Goal: Transaction & Acquisition: Purchase product/service

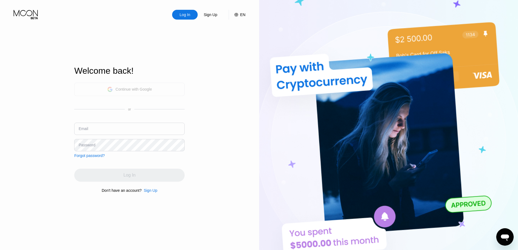
click at [152, 88] on div "Continue with Google" at bounding box center [134, 89] width 36 height 4
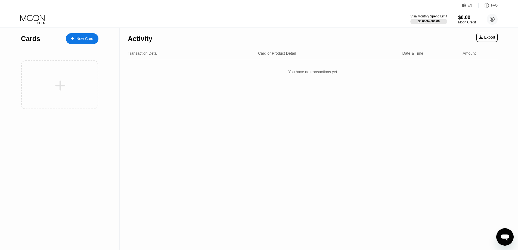
click at [360, 38] on div "Activity Export" at bounding box center [313, 37] width 370 height 19
click at [462, 22] on div "Moon Credit" at bounding box center [467, 22] width 18 height 4
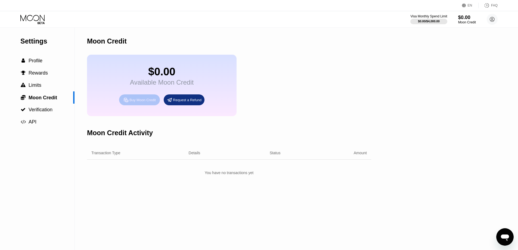
click at [143, 102] on div "Buy Moon Credit" at bounding box center [142, 100] width 26 height 5
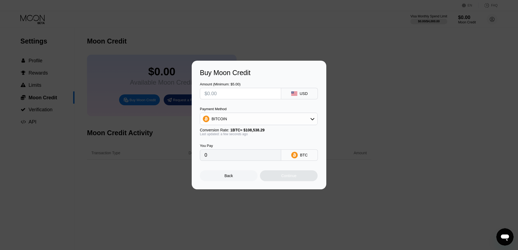
click at [310, 121] on icon at bounding box center [312, 119] width 4 height 4
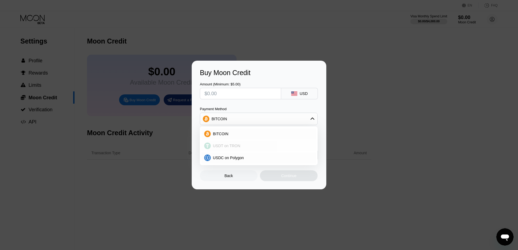
scroll to position [27, 0]
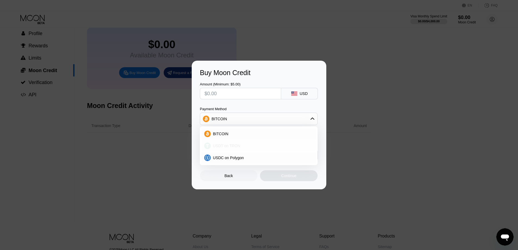
click at [237, 147] on span "USDT on TRON" at bounding box center [226, 146] width 27 height 4
type input "0.00"
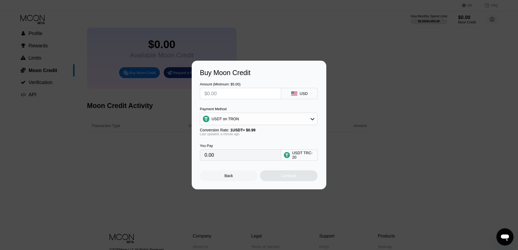
click at [267, 92] on input "text" at bounding box center [240, 93] width 72 height 11
type input "$5"
type input "5.05"
type input "$5"
click at [287, 178] on div "Continue" at bounding box center [288, 175] width 15 height 4
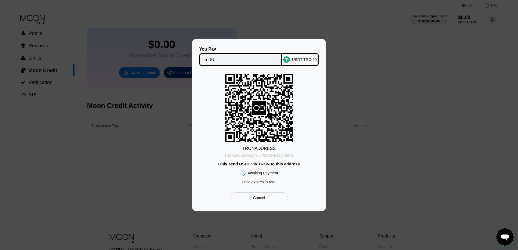
click at [270, 154] on div "TSpSLF6SpHrLpyS...79dU2yFz8j3NeKG" at bounding box center [258, 155] width 69 height 4
click at [266, 155] on div "TSpSLF6SpHrLpyS...79dU2yFz8j3NeKG" at bounding box center [258, 155] width 69 height 4
click at [276, 199] on div "Cancel" at bounding box center [259, 197] width 58 height 11
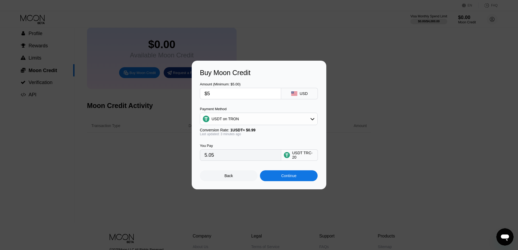
click at [312, 119] on icon at bounding box center [312, 119] width 4 height 2
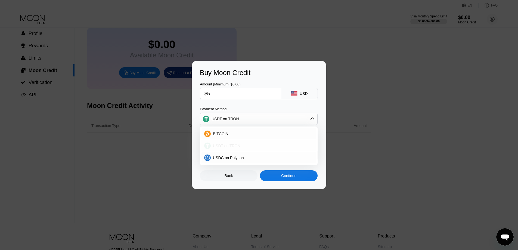
click at [244, 144] on div "USDT on TRON" at bounding box center [262, 146] width 102 height 4
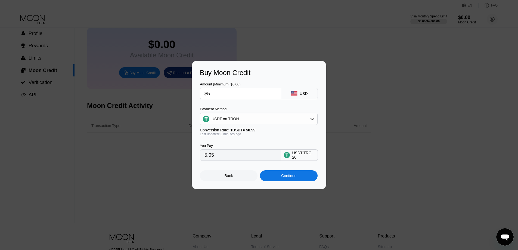
drag, startPoint x: 275, startPoint y: 67, endPoint x: 331, endPoint y: 72, distance: 57.0
click at [331, 72] on div "Buy Moon Credit Amount (Minimum: $5.00) $5 USD Payment Method USDT on TRON Conv…" at bounding box center [259, 125] width 518 height 129
click at [230, 176] on div "Back" at bounding box center [229, 175] width 8 height 4
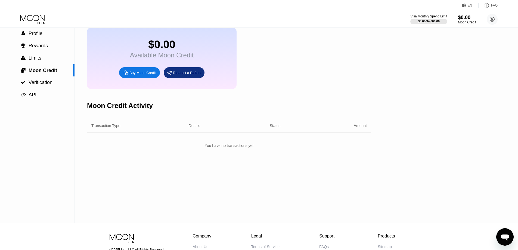
click at [464, 18] on div "$0.00" at bounding box center [467, 17] width 18 height 6
click at [493, 19] on circle at bounding box center [492, 19] width 11 height 11
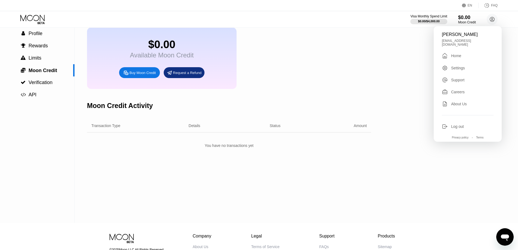
click at [368, 72] on div "$0.00 Available Moon Credit Buy Moon Credit Request a Refund" at bounding box center [229, 57] width 284 height 61
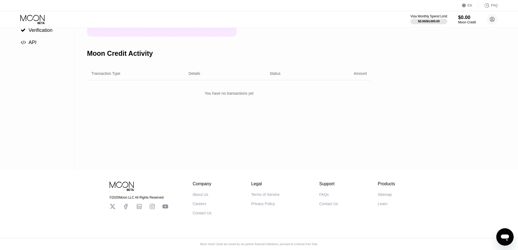
scroll to position [2, 0]
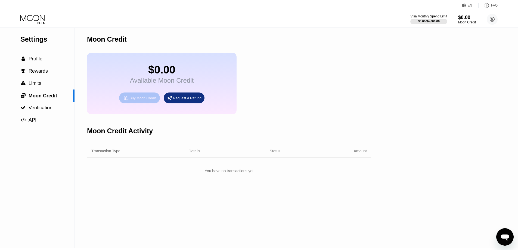
click at [134, 100] on div "Buy Moon Credit" at bounding box center [142, 98] width 26 height 5
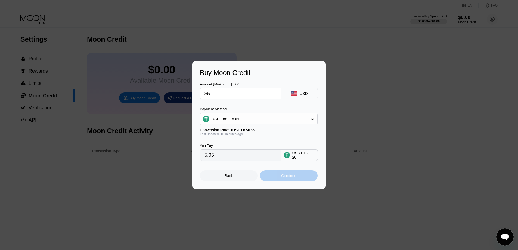
click at [278, 180] on div "Continue" at bounding box center [289, 175] width 58 height 11
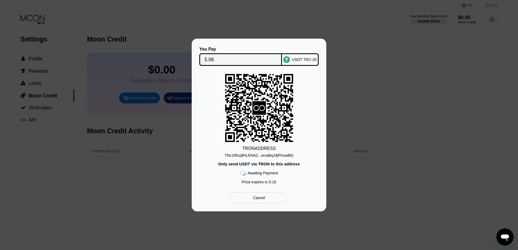
click at [275, 156] on div "TNc19huqfHLKNA2...ecvakqJ4jPmuaBG" at bounding box center [259, 155] width 69 height 4
click at [267, 198] on div "Cancel" at bounding box center [259, 197] width 58 height 11
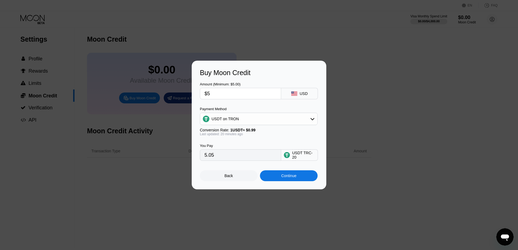
click at [232, 178] on div "Back" at bounding box center [229, 175] width 8 height 4
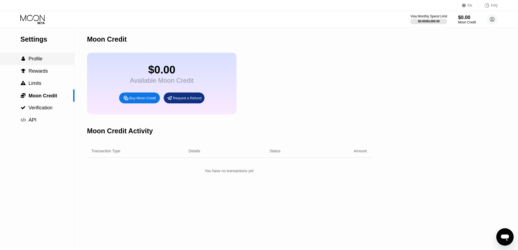
click at [38, 61] on span "Profile" at bounding box center [36, 58] width 14 height 5
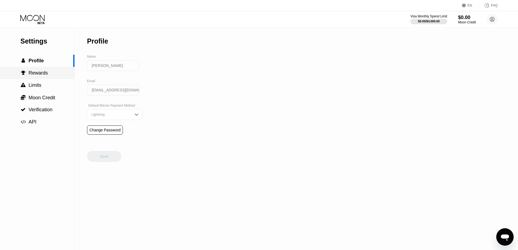
click at [41, 76] on span "Rewards" at bounding box center [38, 72] width 19 height 5
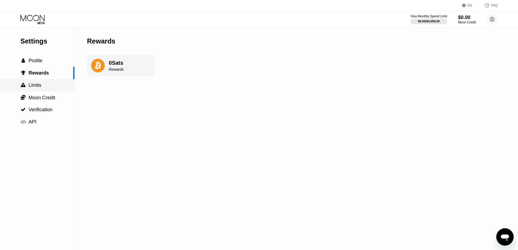
click at [38, 84] on span "Limits" at bounding box center [35, 84] width 13 height 5
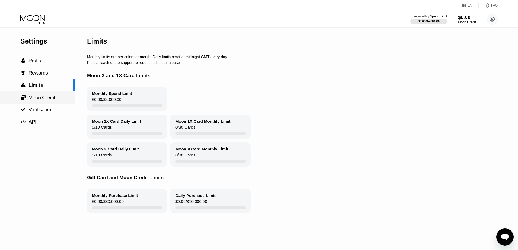
click at [42, 100] on span "Moon Credit" at bounding box center [42, 97] width 27 height 5
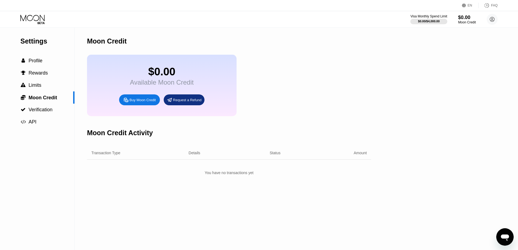
click at [195, 102] on div "Request a Refund" at bounding box center [187, 100] width 29 height 5
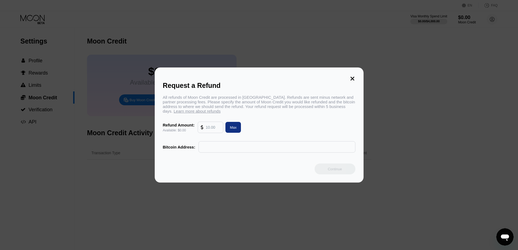
click at [231, 151] on input "text" at bounding box center [276, 146] width 151 height 11
click at [236, 130] on div "Max" at bounding box center [233, 127] width 7 height 5
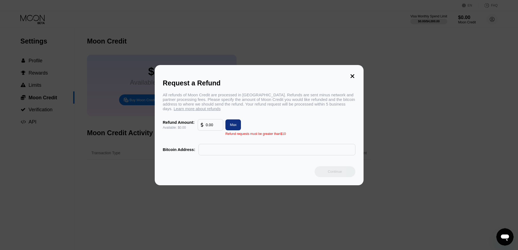
click at [233, 127] on div "Max" at bounding box center [233, 124] width 7 height 5
drag, startPoint x: 247, startPoint y: 138, endPoint x: 316, endPoint y: 134, distance: 68.3
click at [314, 135] on div "All refunds of Moon Credit are processed in Bitcoin. Refunds are sent minus net…" at bounding box center [259, 123] width 192 height 63
click at [213, 130] on input "0.00" at bounding box center [213, 124] width 15 height 11
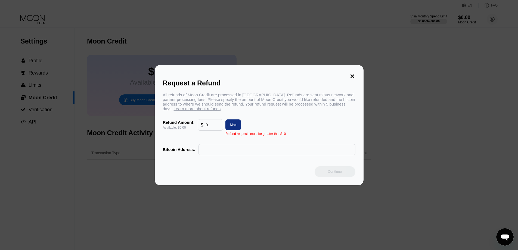
type input "0"
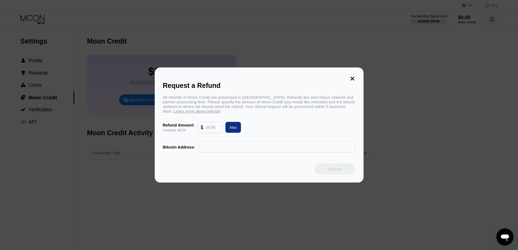
type input "0.00"
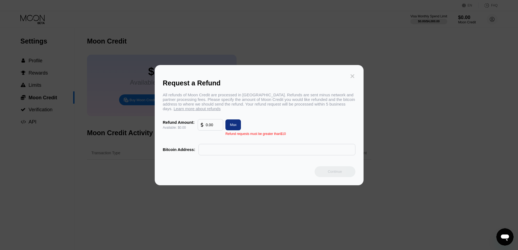
click at [351, 74] on icon at bounding box center [352, 76] width 4 height 4
